Goal: Navigation & Orientation: Find specific page/section

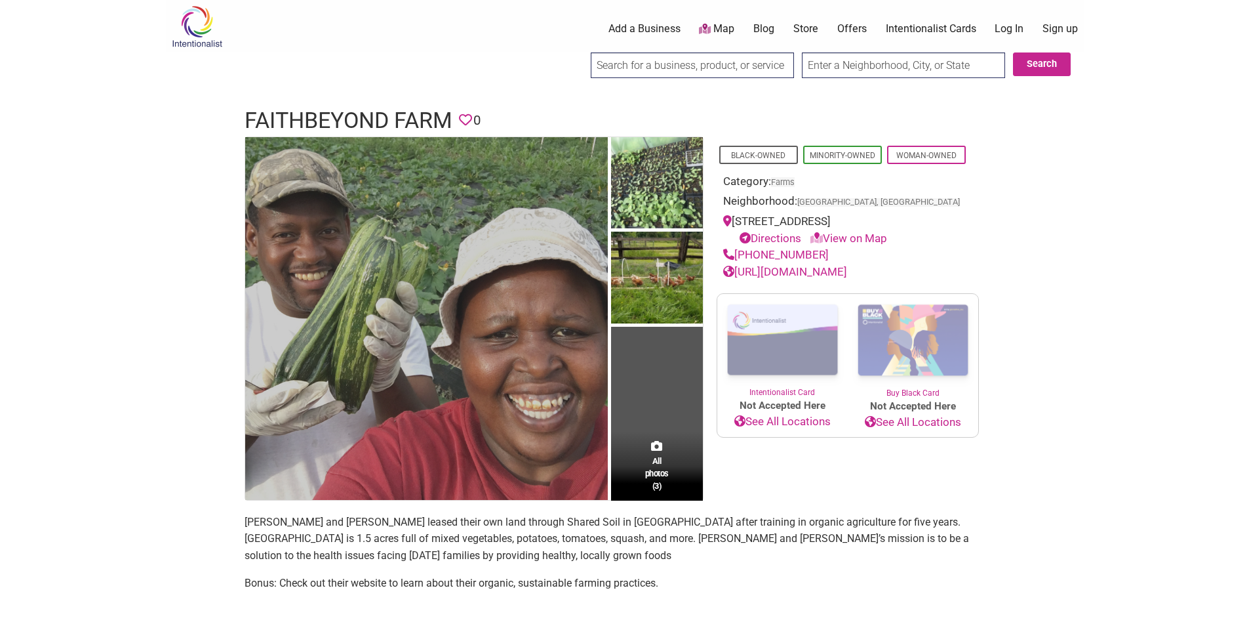
click at [439, 312] on img at bounding box center [426, 318] width 363 height 363
click at [483, 302] on img at bounding box center [426, 318] width 363 height 363
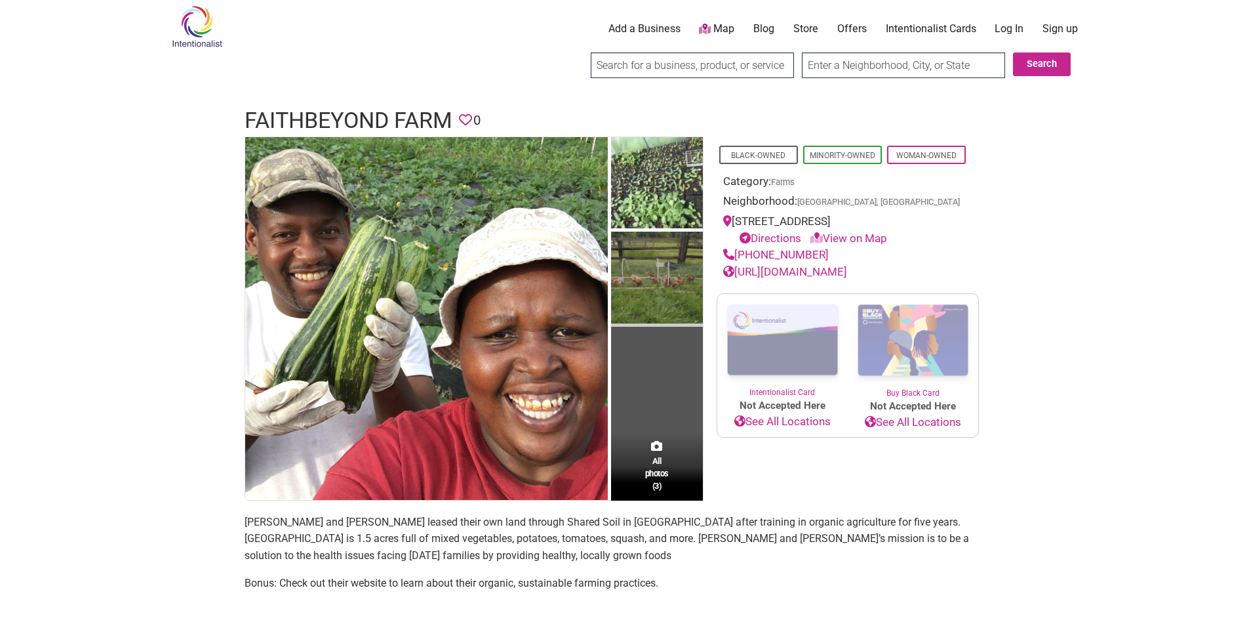
click at [657, 281] on img at bounding box center [657, 279] width 92 height 95
click at [655, 483] on span "All photos (3)" at bounding box center [657, 473] width 24 height 37
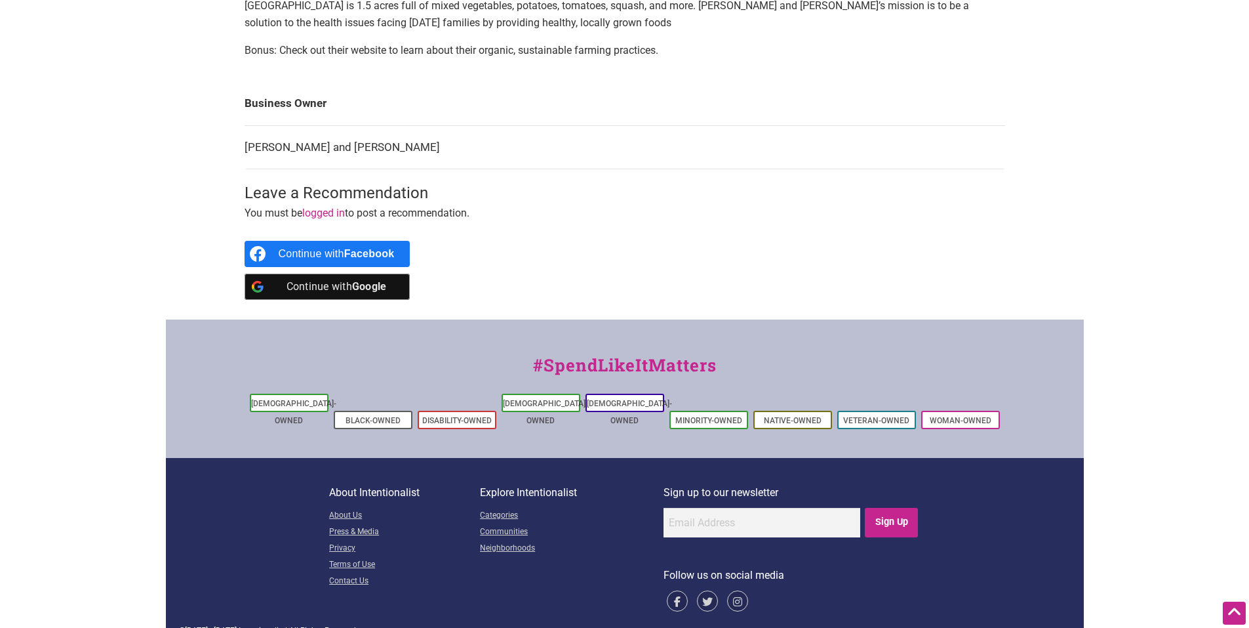
scroll to position [537, 0]
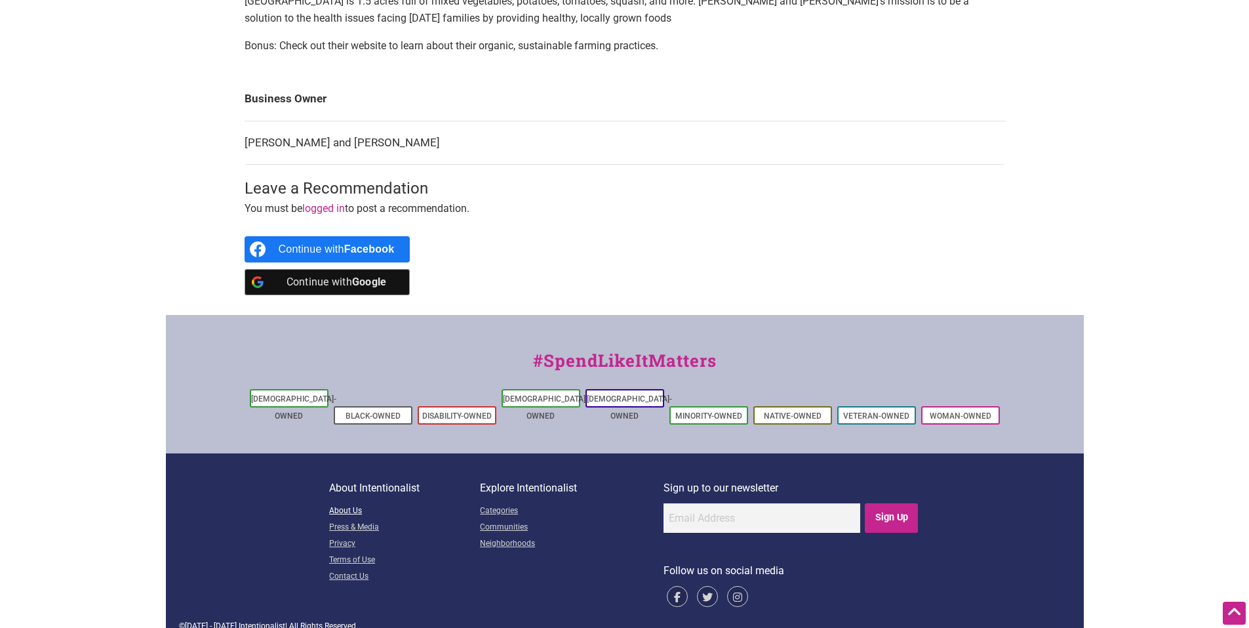
click at [354, 503] on link "About Us" at bounding box center [404, 511] width 151 height 16
